Goal: Task Accomplishment & Management: Use online tool/utility

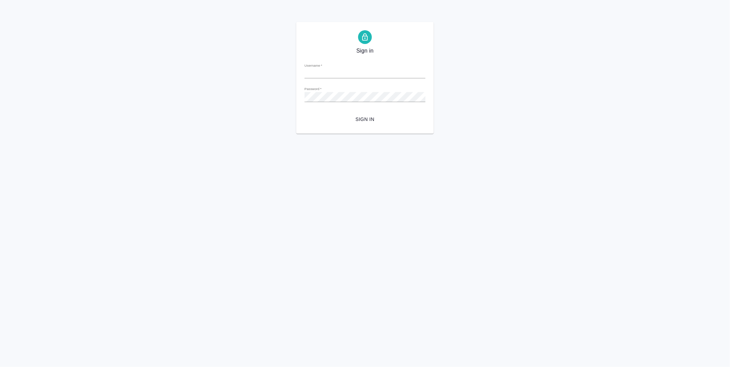
type input "[PERSON_NAME][EMAIL_ADDRESS][DOMAIN_NAME]"
click at [367, 120] on span "Sign in" at bounding box center [365, 119] width 110 height 9
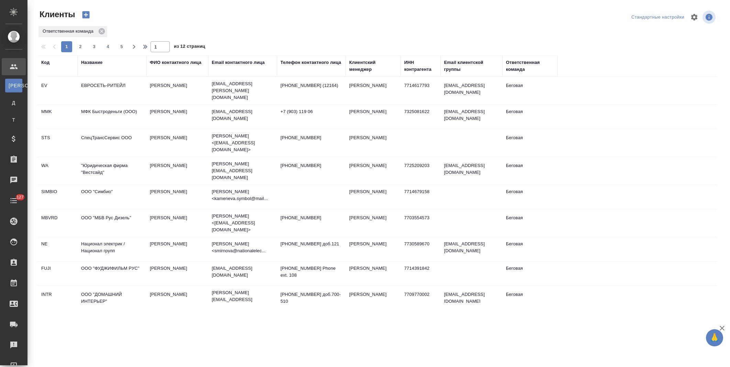
select select "RU"
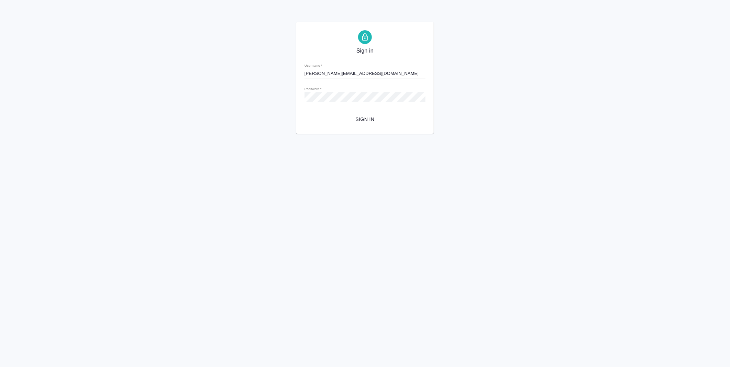
click at [368, 126] on div "Sign in Username   * y.levchenko@awatera.com Password   * urlPath   * / Sign in" at bounding box center [364, 78] width 137 height 112
click at [368, 118] on span "Sign in" at bounding box center [365, 119] width 110 height 9
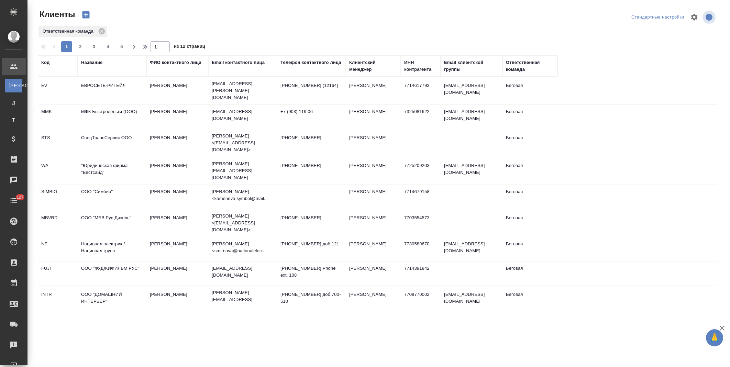
select select "RU"
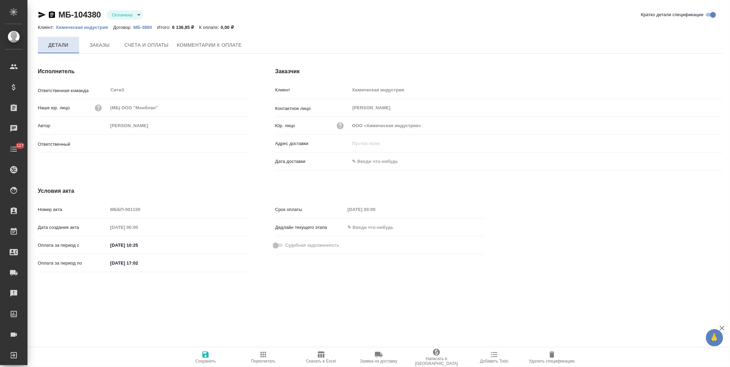
type input "Никитина Татьяна"
click at [52, 16] on icon "button" at bounding box center [52, 15] width 8 height 8
